Goal: Task Accomplishment & Management: Manage account settings

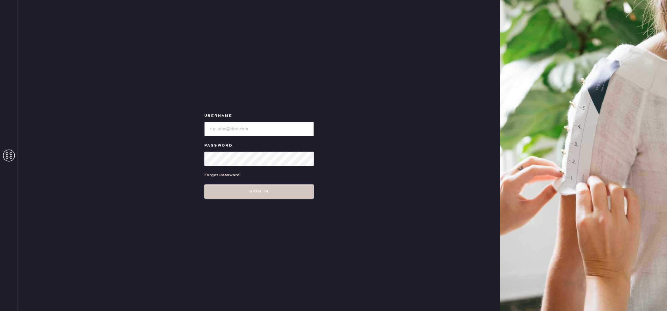
type input "reformationlowereastside"
click at [253, 192] on button "Sign in" at bounding box center [259, 191] width 110 height 14
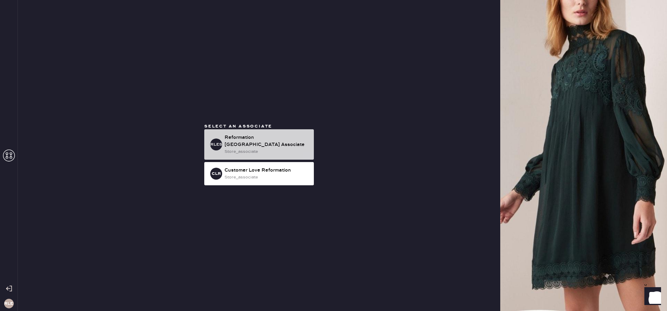
click at [251, 141] on div "Reformation [GEOGRAPHIC_DATA] Associate" at bounding box center [267, 141] width 85 height 14
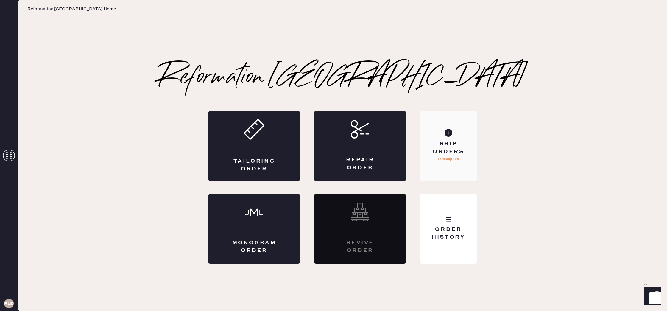
click at [437, 152] on div "Ship Orders" at bounding box center [448, 147] width 48 height 15
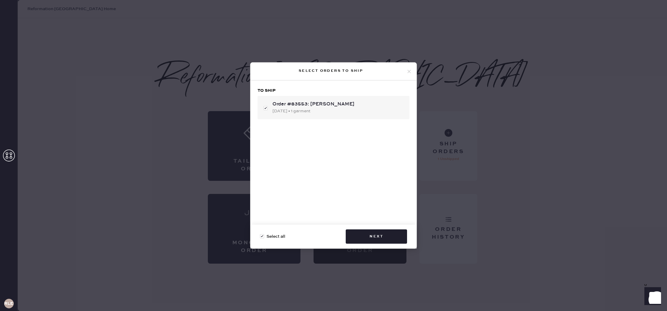
click at [410, 71] on icon at bounding box center [409, 71] width 5 height 5
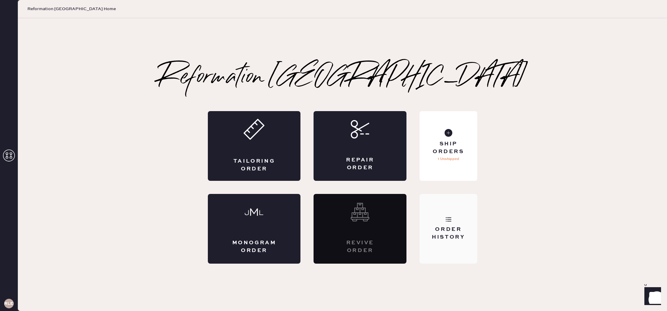
click at [437, 217] on div "Order History" at bounding box center [448, 229] width 57 height 70
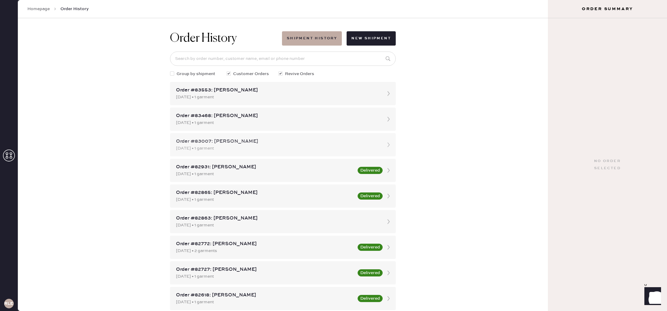
click at [292, 142] on div "Order #83007: [PERSON_NAME]" at bounding box center [277, 141] width 203 height 7
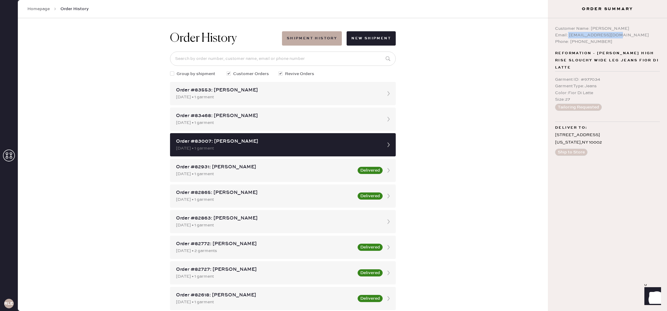
drag, startPoint x: 568, startPoint y: 36, endPoint x: 631, endPoint y: 37, distance: 62.6
click at [631, 37] on div "Email: [EMAIL_ADDRESS][DOMAIN_NAME]" at bounding box center [607, 35] width 105 height 7
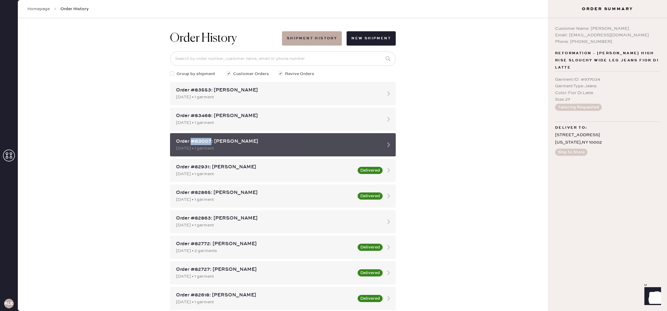
drag, startPoint x: 192, startPoint y: 143, endPoint x: 211, endPoint y: 144, distance: 19.1
click at [211, 144] on div "Order #83007: [PERSON_NAME]" at bounding box center [277, 141] width 203 height 7
copy div "#83007"
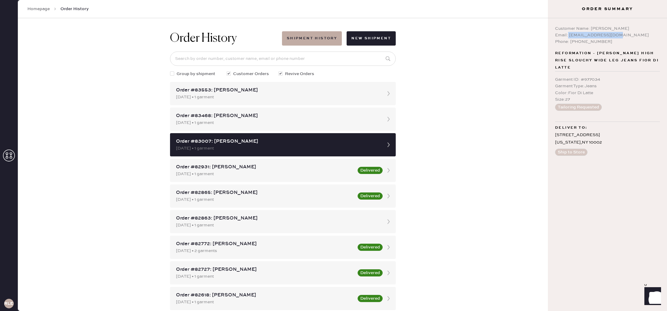
copy div "[EMAIL_ADDRESS][DOMAIN_NAME]"
drag, startPoint x: 568, startPoint y: 35, endPoint x: 637, endPoint y: 33, distance: 69.7
click at [637, 33] on div "Email: [EMAIL_ADDRESS][DOMAIN_NAME]" at bounding box center [607, 35] width 105 height 7
click at [490, 90] on div "Order History Shipment History New Shipment Group by shipment Customer Orders R…" at bounding box center [283, 164] width 530 height 293
drag, startPoint x: 251, startPoint y: 116, endPoint x: 251, endPoint y: 112, distance: 3.9
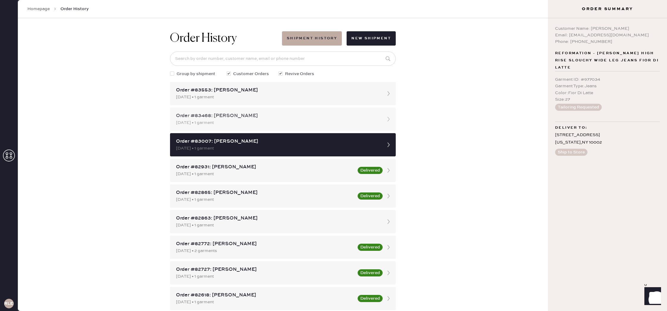
click at [251, 116] on div "Order #83468: [PERSON_NAME]" at bounding box center [277, 115] width 203 height 7
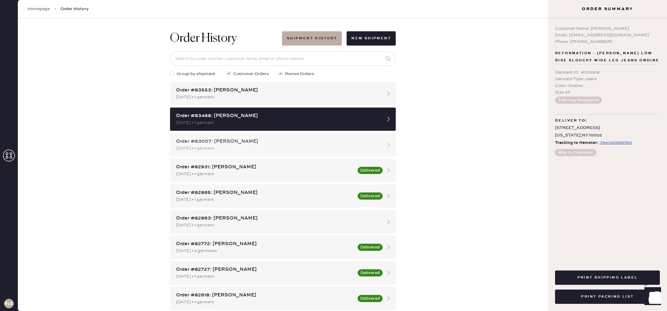
click at [252, 143] on div "Order #83007: [PERSON_NAME]" at bounding box center [277, 141] width 203 height 7
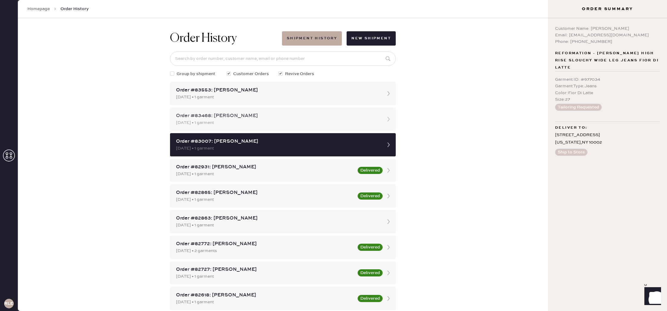
click at [260, 112] on div "Order #83468: [PERSON_NAME] [DATE] • 1 garment" at bounding box center [283, 119] width 226 height 23
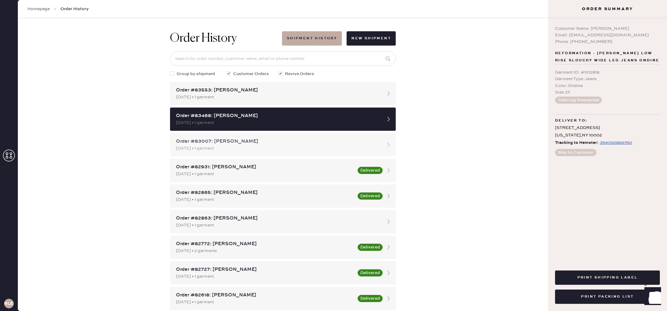
click at [260, 149] on div "[DATE] • 1 garment" at bounding box center [277, 148] width 203 height 7
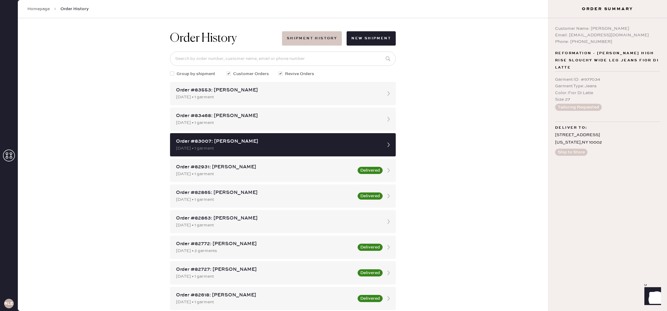
click at [316, 41] on button "Shipment History" at bounding box center [312, 38] width 60 height 14
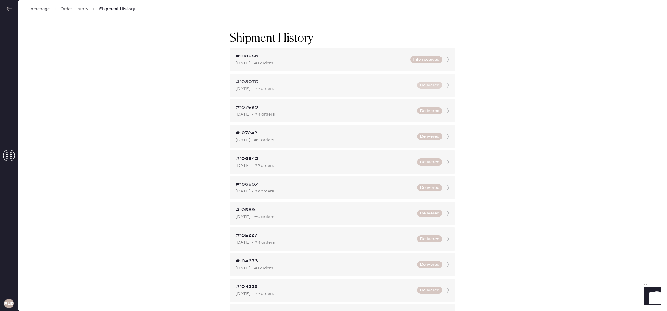
click at [336, 86] on div "[DATE] - #2 orders" at bounding box center [325, 88] width 178 height 7
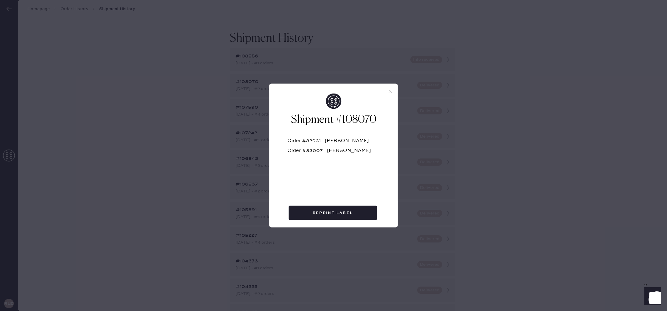
click at [390, 92] on icon at bounding box center [390, 91] width 5 height 5
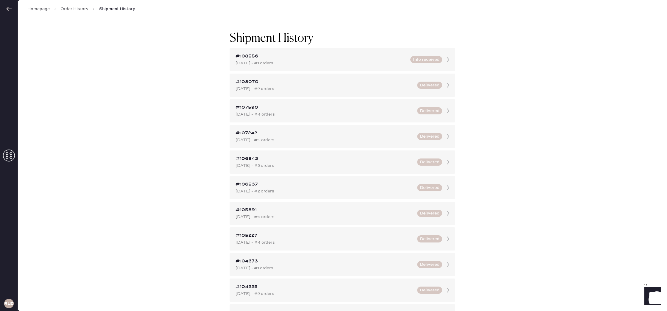
click at [83, 8] on link "Order History" at bounding box center [74, 9] width 28 height 6
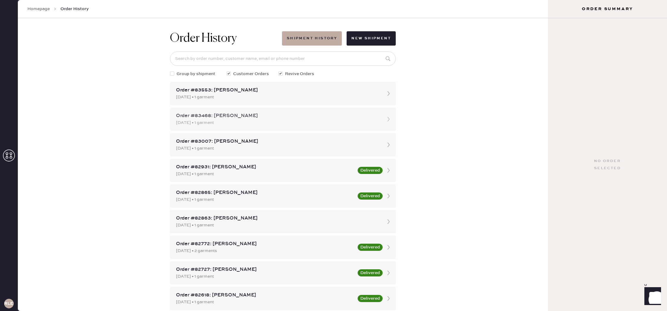
click at [338, 118] on div "Order #83468: [PERSON_NAME]" at bounding box center [277, 115] width 203 height 7
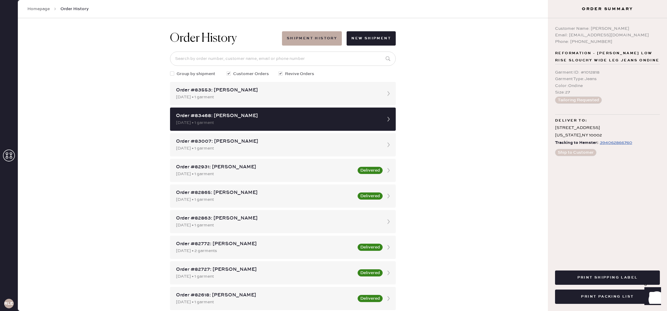
click at [618, 143] on div "394062866760" at bounding box center [616, 142] width 32 height 7
click at [288, 141] on div "Order #83007: [PERSON_NAME]" at bounding box center [277, 141] width 203 height 7
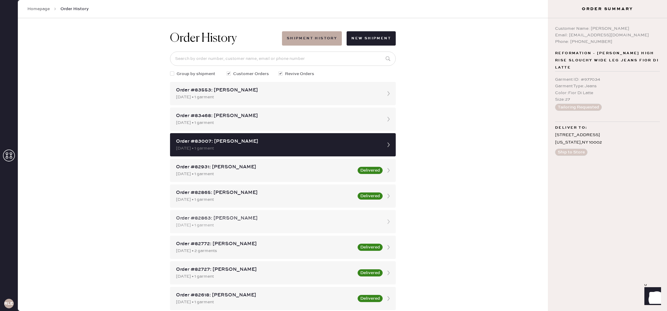
click at [284, 225] on div "[DATE] • 1 garment" at bounding box center [277, 225] width 203 height 7
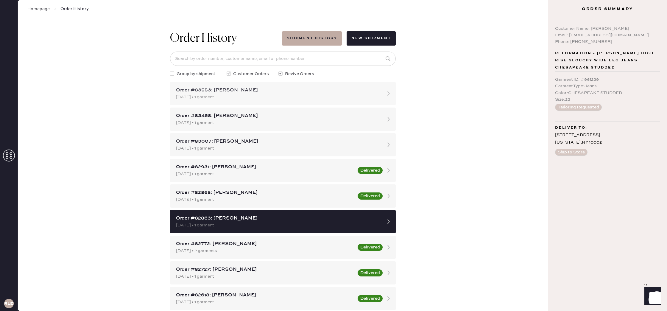
click at [257, 91] on div "Order #83553: [PERSON_NAME]" at bounding box center [277, 90] width 203 height 7
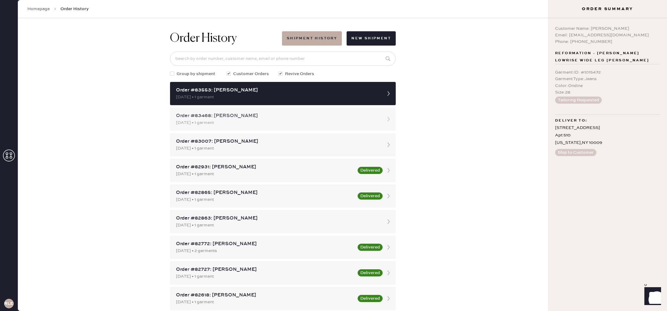
click at [257, 113] on div "Order #83468: [PERSON_NAME]" at bounding box center [277, 115] width 203 height 7
